Goal: Transaction & Acquisition: Download file/media

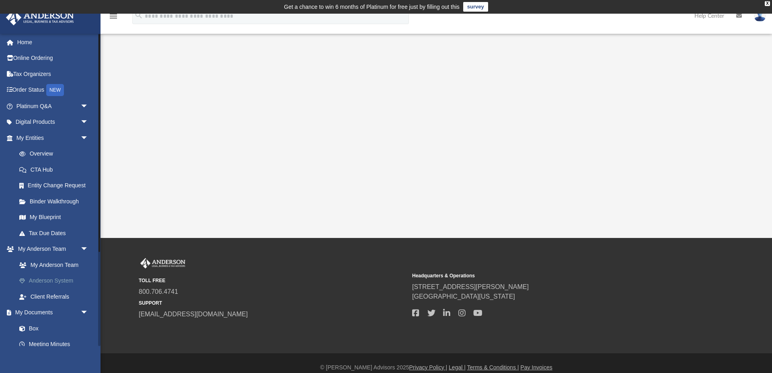
scroll to position [85, 0]
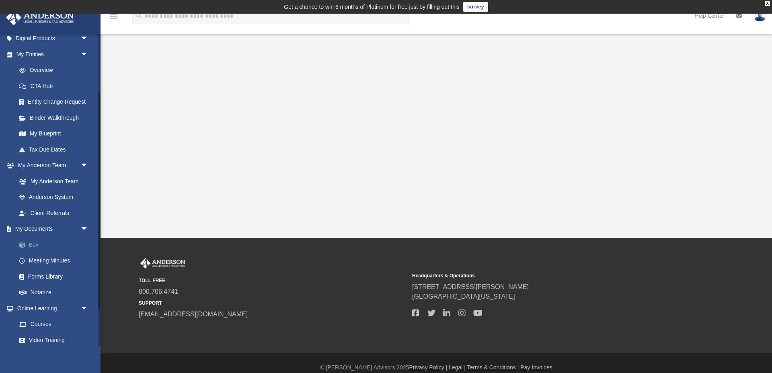
click at [33, 243] on link "Box" at bounding box center [55, 245] width 89 height 16
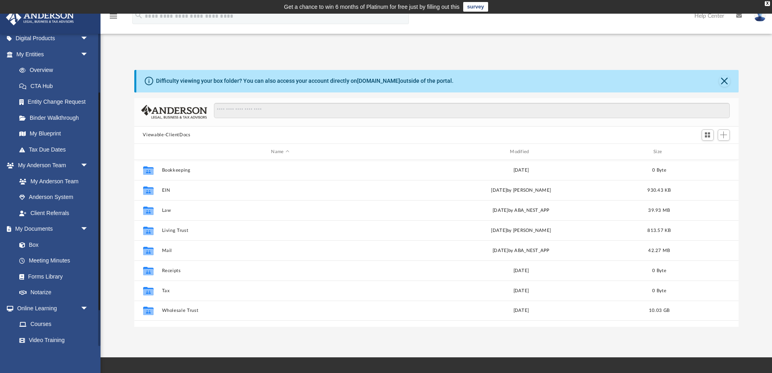
scroll to position [183, 604]
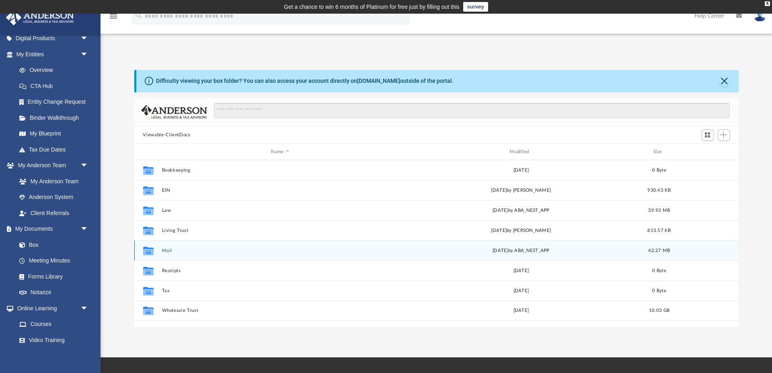
click at [168, 249] on button "Mail" at bounding box center [280, 250] width 237 height 5
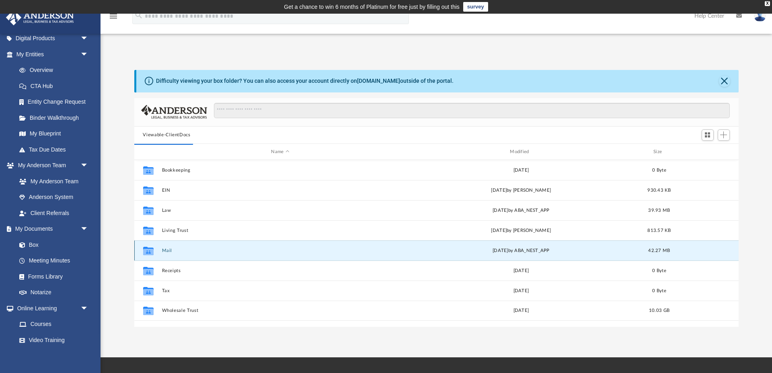
click at [166, 249] on button "Mail" at bounding box center [280, 250] width 237 height 5
click at [146, 252] on icon "grid" at bounding box center [148, 252] width 10 height 6
click at [170, 252] on button "Mail" at bounding box center [280, 250] width 237 height 5
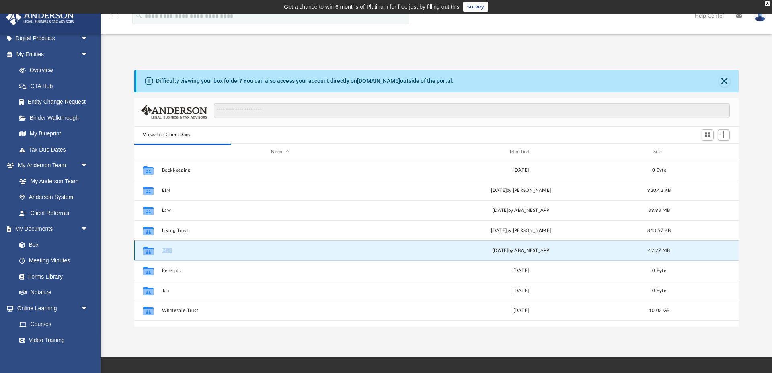
click at [167, 251] on button "Mail" at bounding box center [280, 250] width 237 height 5
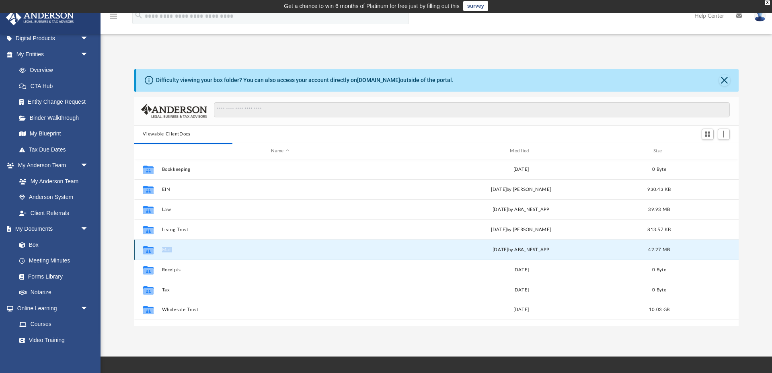
click at [167, 251] on button "Mail" at bounding box center [280, 249] width 237 height 5
click at [167, 250] on button "Mail" at bounding box center [280, 249] width 237 height 5
click at [224, 251] on button "Mail" at bounding box center [280, 249] width 237 height 5
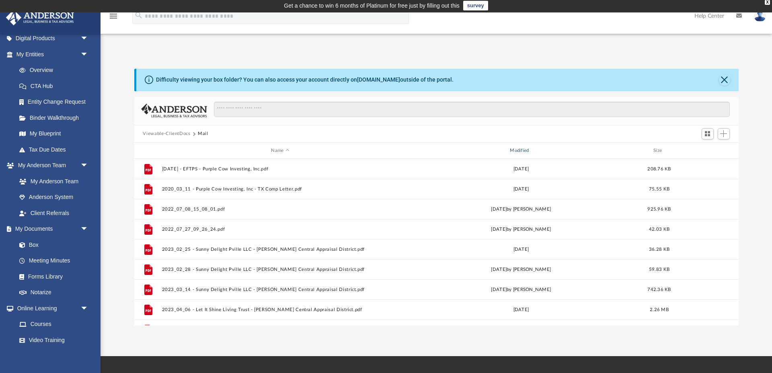
click at [511, 152] on div "Modified" at bounding box center [520, 150] width 237 height 7
click at [522, 151] on div "Modified" at bounding box center [520, 150] width 237 height 7
click at [518, 151] on div "Modified" at bounding box center [520, 150] width 237 height 7
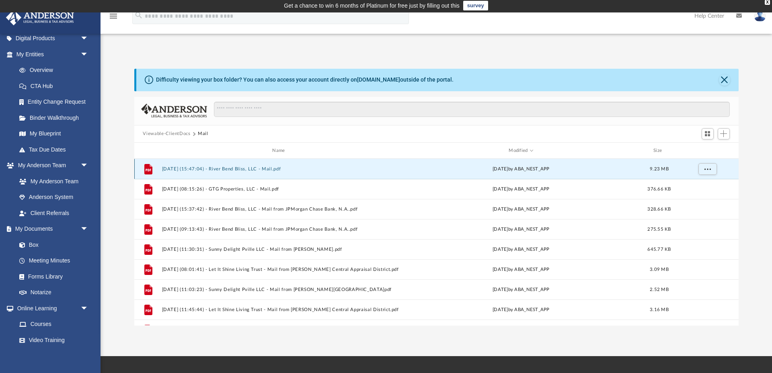
click at [261, 169] on button "[DATE] (15:47:04) - River Bend Bliss, LLC - Mail.pdf" at bounding box center [280, 168] width 237 height 5
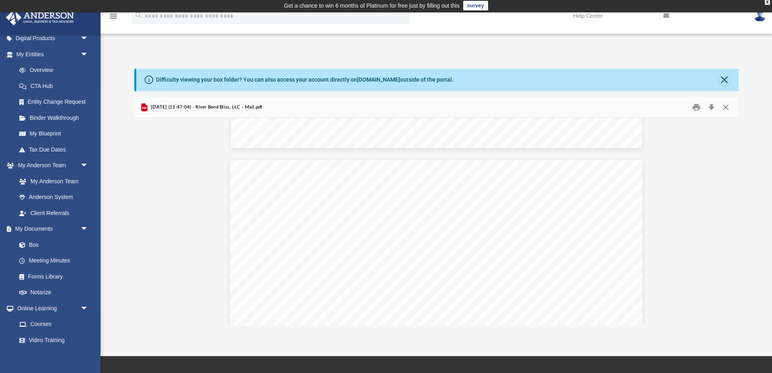
scroll to position [3710, 0]
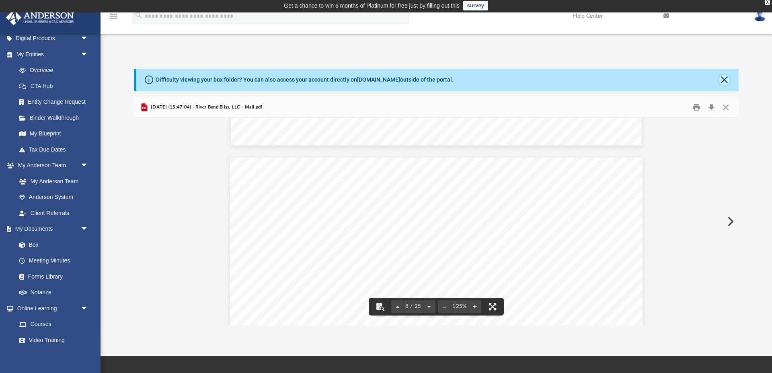
click at [724, 78] on button "Close" at bounding box center [724, 79] width 11 height 11
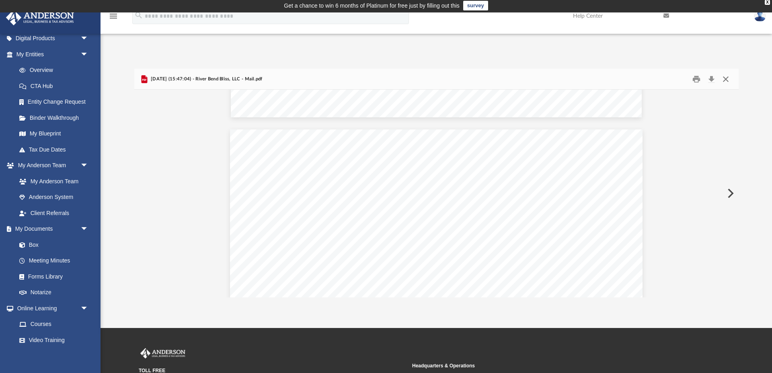
click at [727, 78] on button "Close" at bounding box center [726, 79] width 14 height 12
